Goal: Task Accomplishment & Management: Use online tool/utility

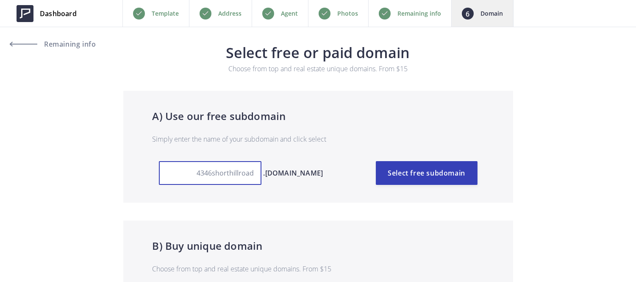
click at [248, 176] on input "4346shorthillroad" at bounding box center [210, 173] width 103 height 24
click at [244, 175] on input "4346shorthillrd" at bounding box center [210, 173] width 103 height 24
type input "4346shorthillrd"
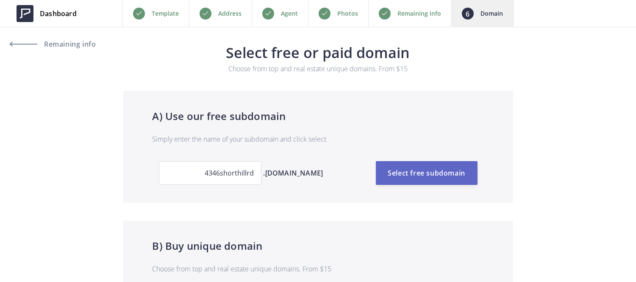
click at [437, 169] on button "Select free subdomain" at bounding box center [427, 173] width 102 height 24
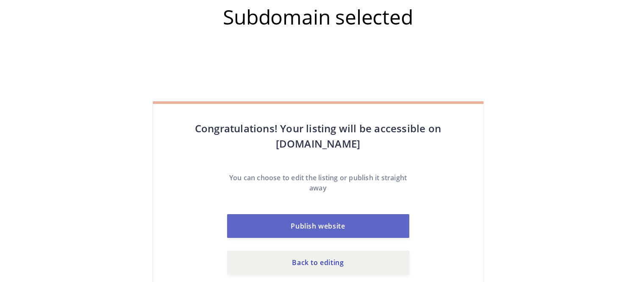
click at [360, 220] on button "Publish website" at bounding box center [318, 226] width 182 height 24
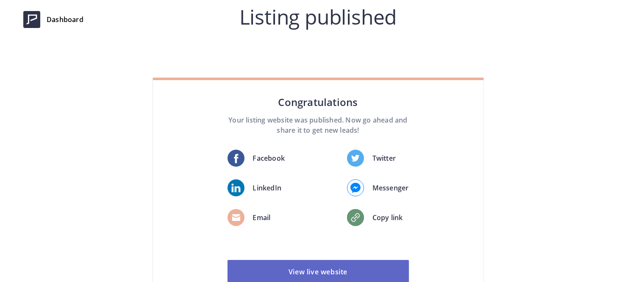
click at [298, 260] on link "View live website" at bounding box center [318, 272] width 181 height 24
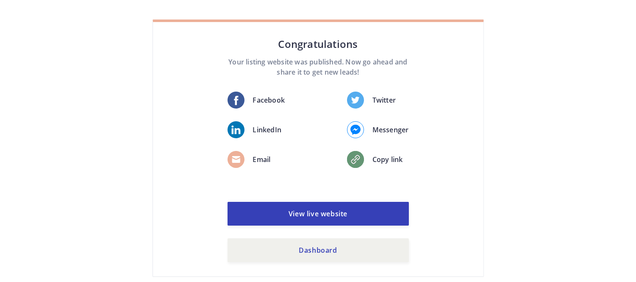
scroll to position [59, 0]
